Goal: Task Accomplishment & Management: Complete application form

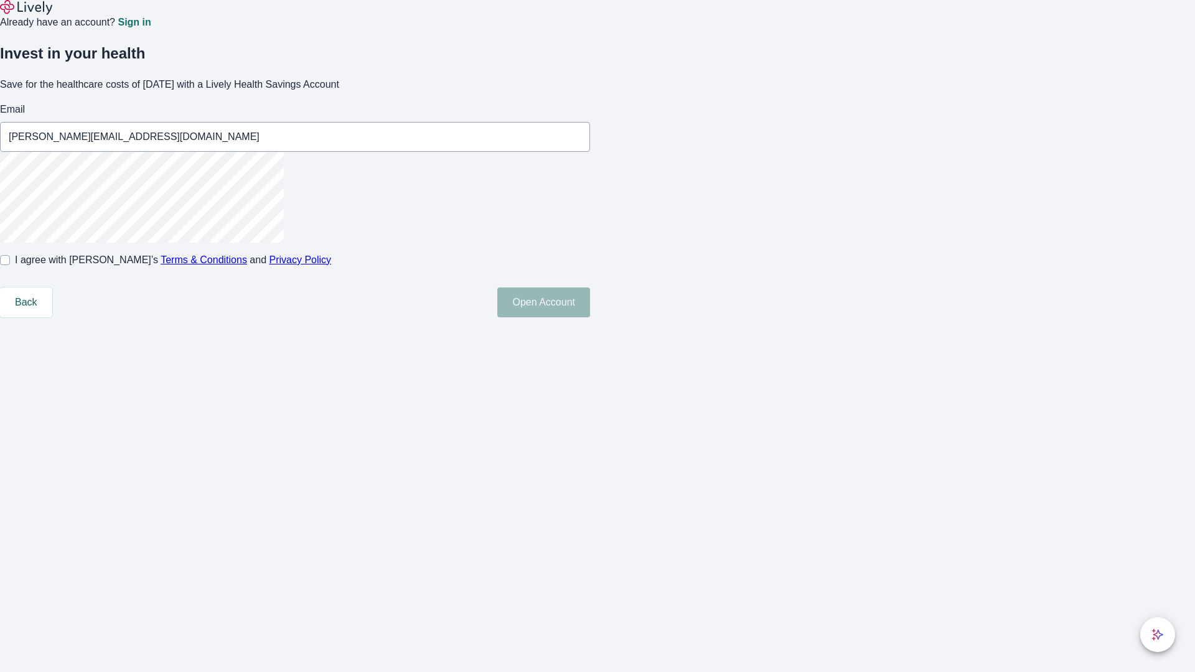
click at [10, 265] on input "I agree with Lively’s Terms & Conditions and Privacy Policy" at bounding box center [5, 260] width 10 height 10
checkbox input "true"
click at [590, 318] on button "Open Account" at bounding box center [543, 303] width 93 height 30
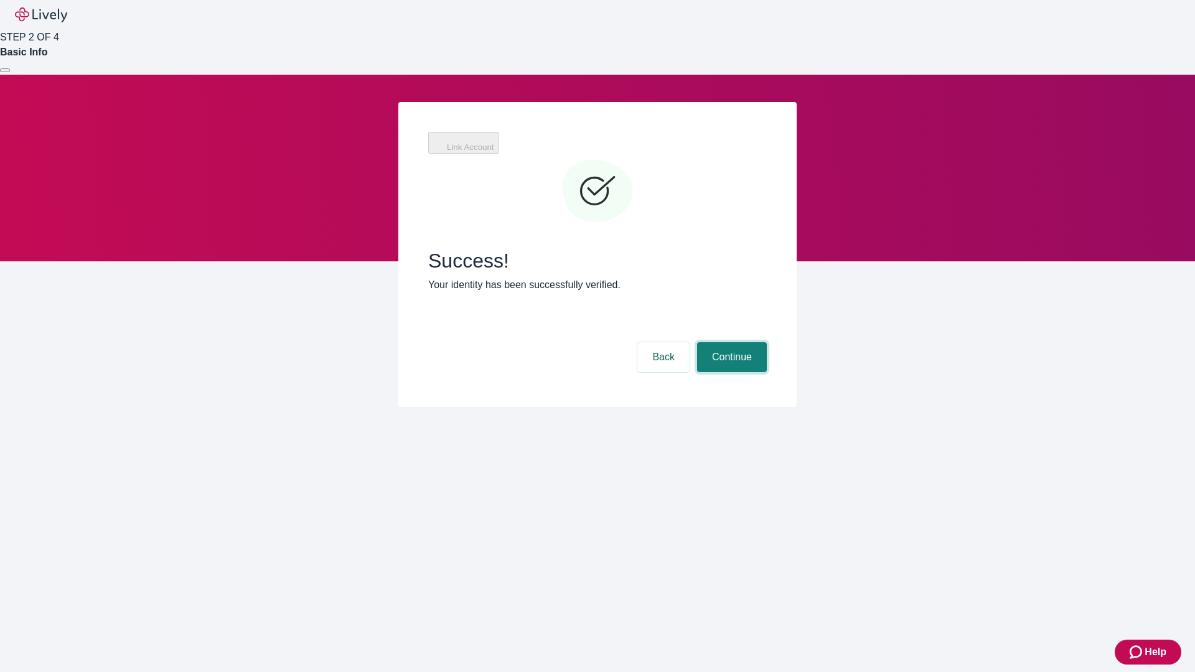
click at [730, 342] on button "Continue" at bounding box center [732, 357] width 70 height 30
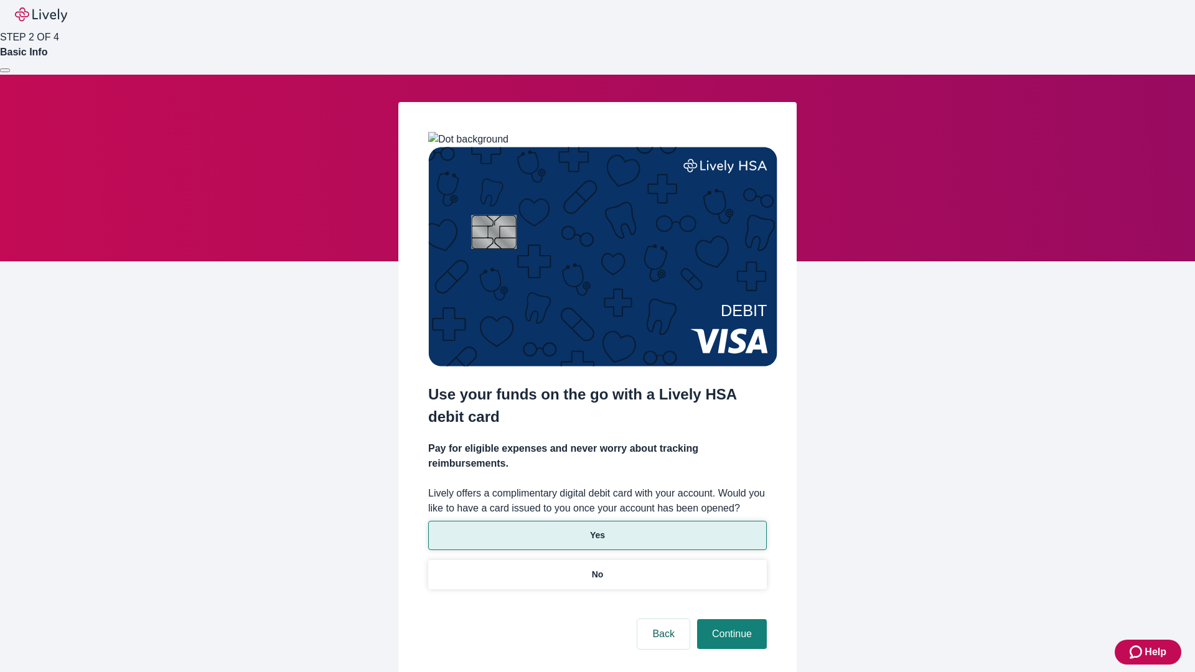
click at [597, 529] on p "Yes" at bounding box center [597, 535] width 15 height 13
click at [730, 619] on button "Continue" at bounding box center [732, 634] width 70 height 30
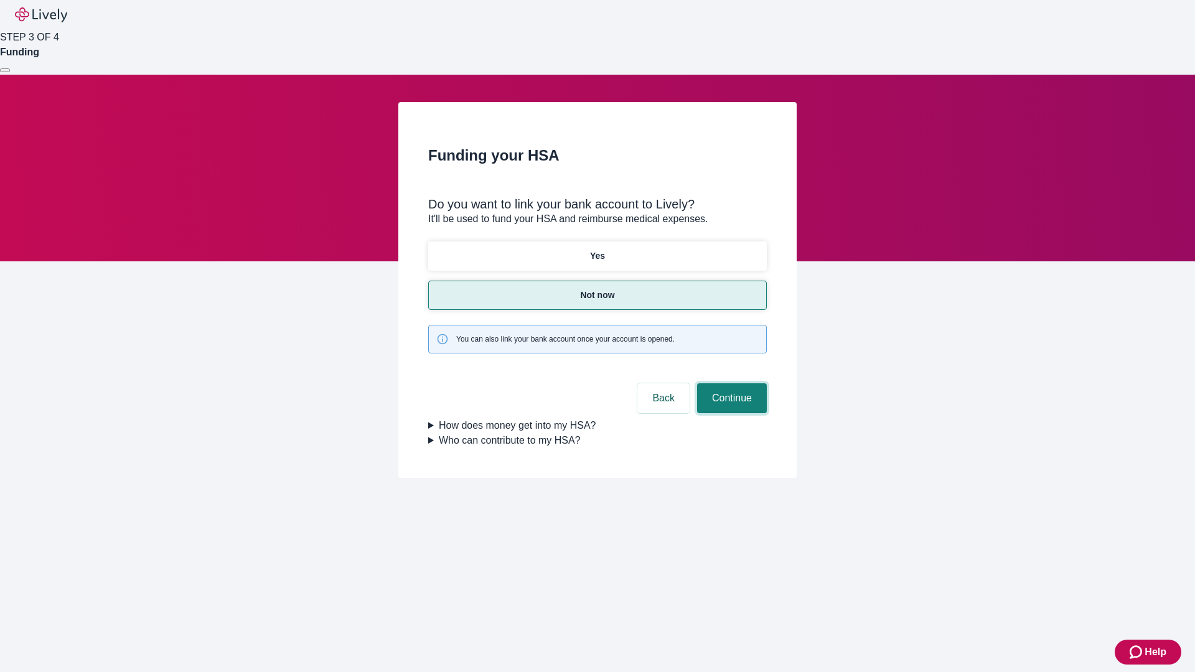
click at [730, 384] on button "Continue" at bounding box center [732, 399] width 70 height 30
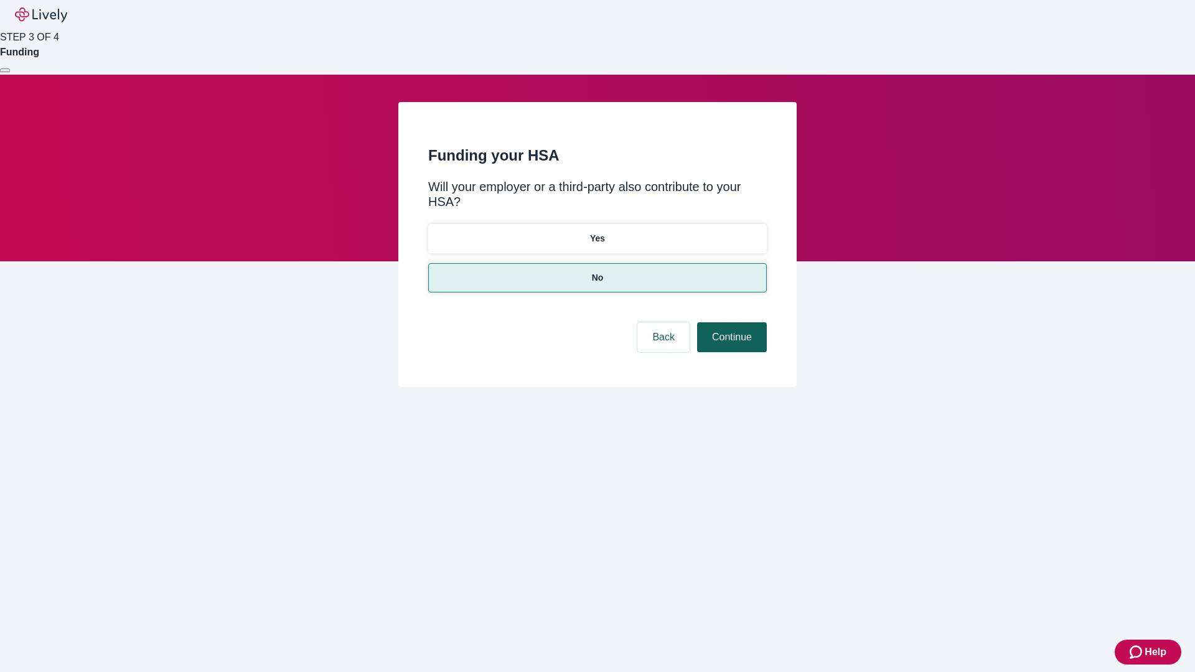
click at [730, 323] on button "Continue" at bounding box center [732, 338] width 70 height 30
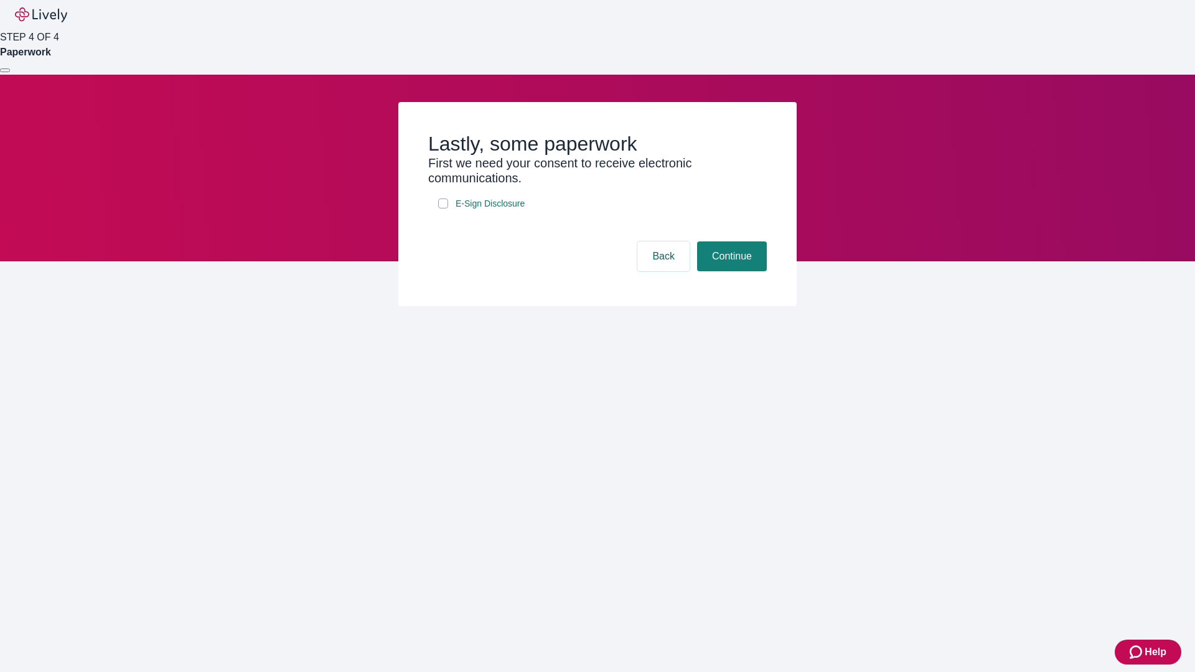
click at [443, 209] on input "E-Sign Disclosure" at bounding box center [443, 204] width 10 height 10
checkbox input "true"
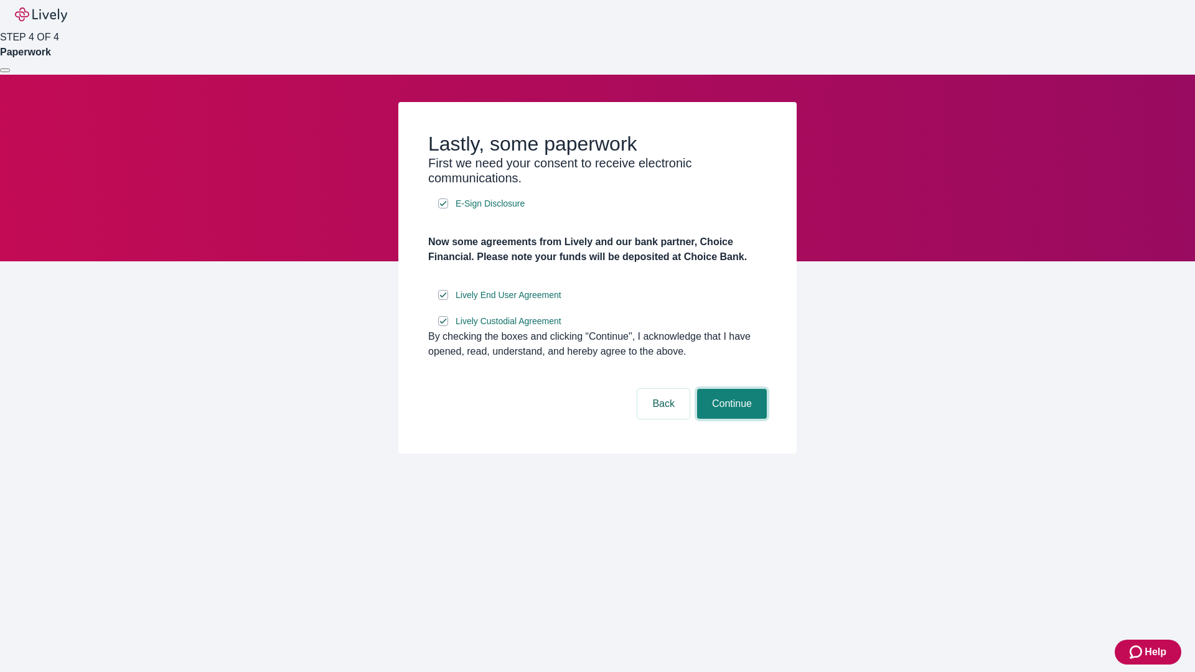
click at [730, 419] on button "Continue" at bounding box center [732, 404] width 70 height 30
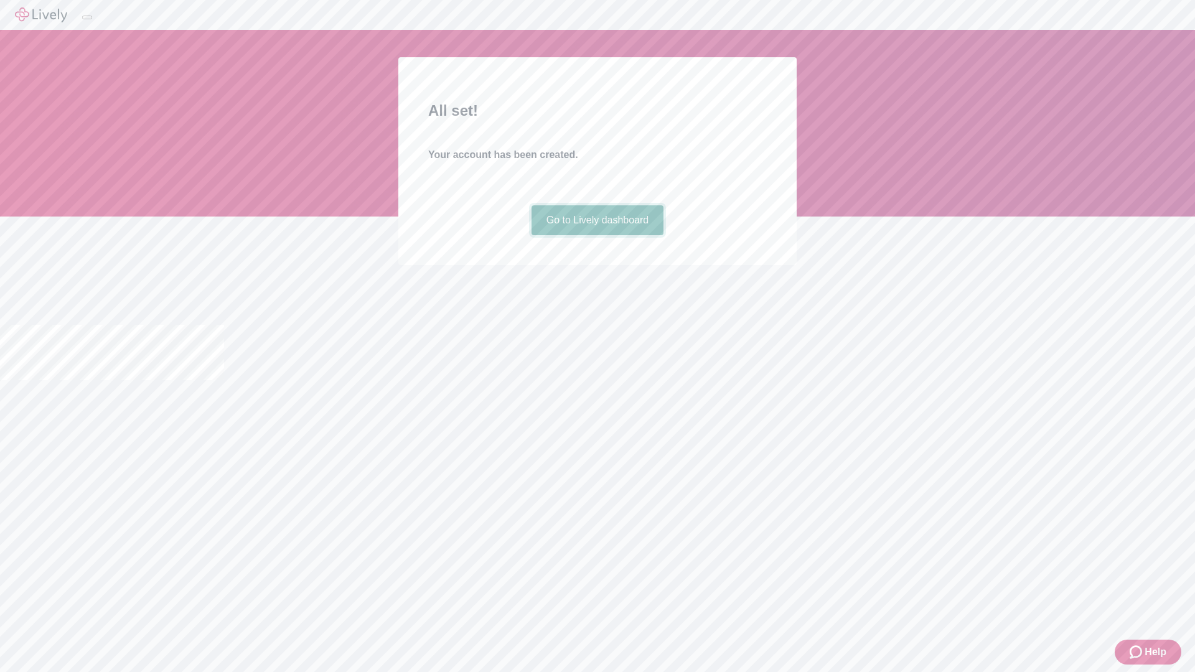
click at [597, 235] on link "Go to Lively dashboard" at bounding box center [598, 220] width 133 height 30
